Goal: Find specific page/section: Find specific page/section

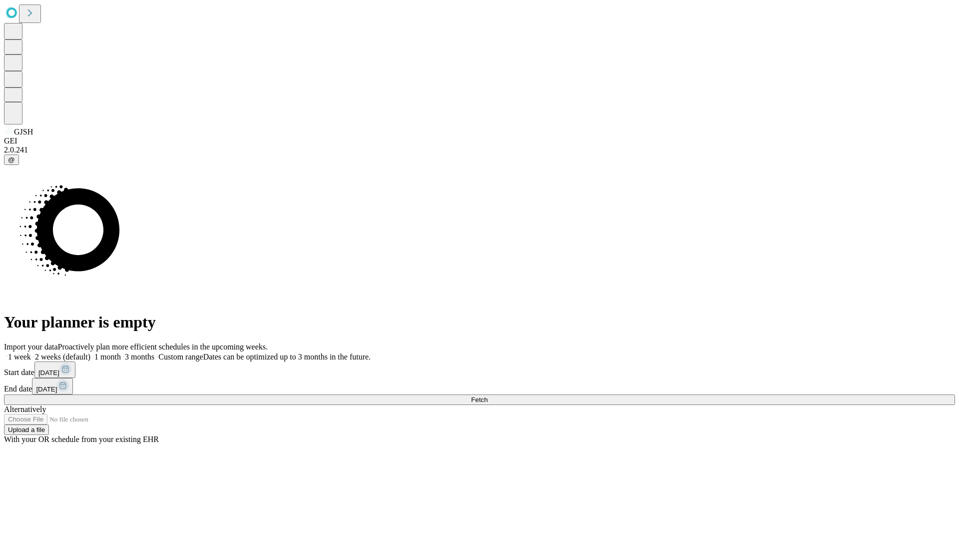
click at [488, 396] on span "Fetch" at bounding box center [479, 399] width 16 height 7
